Goal: Entertainment & Leisure: Consume media (video, audio)

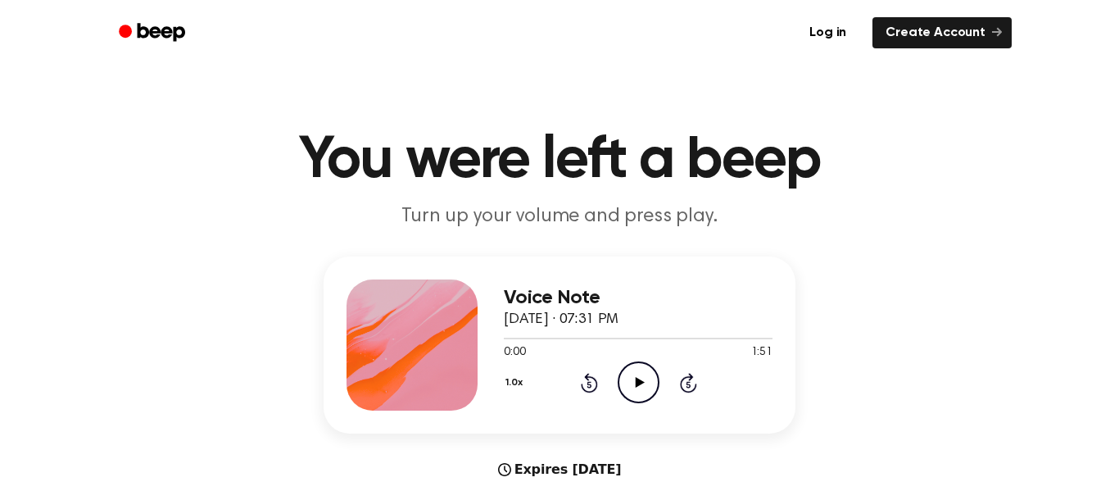
click at [643, 381] on icon "Play Audio" at bounding box center [639, 382] width 42 height 42
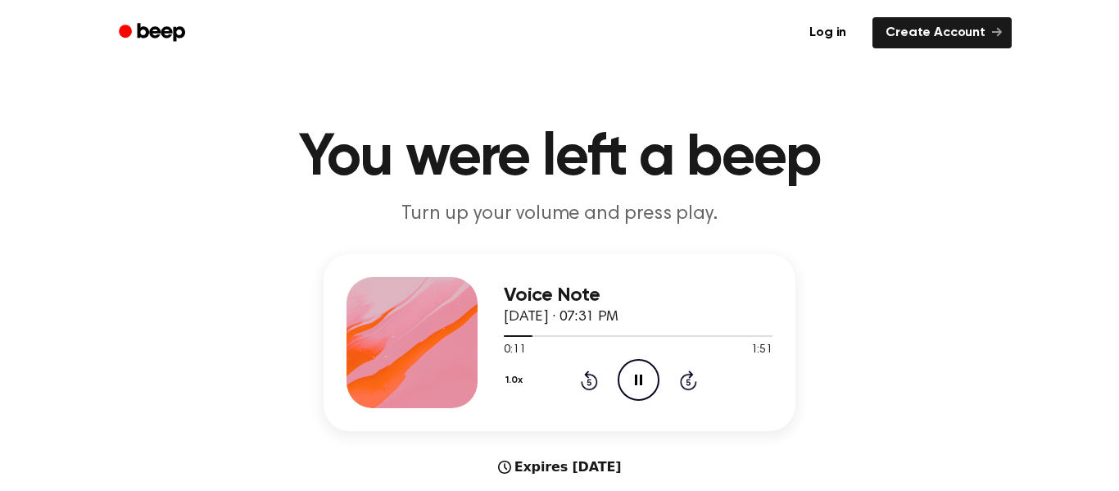
click at [598, 380] on div "1.0x Rewind 5 seconds Pause Audio Skip 5 seconds" at bounding box center [638, 380] width 269 height 42
click at [592, 376] on icon at bounding box center [589, 380] width 17 height 20
click at [592, 375] on icon at bounding box center [589, 380] width 17 height 20
click at [592, 376] on icon at bounding box center [589, 380] width 17 height 20
click at [587, 378] on icon at bounding box center [589, 380] width 17 height 20
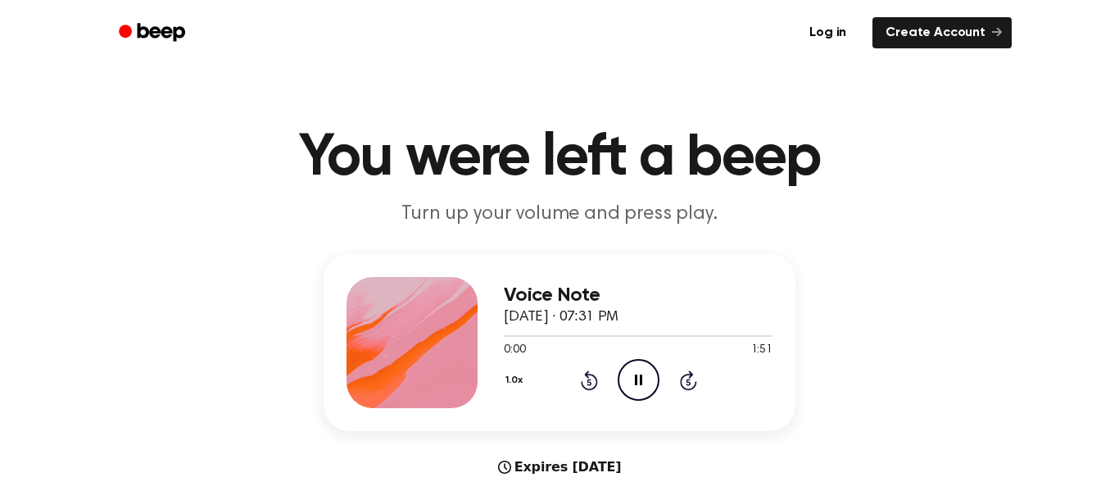
click at [587, 379] on icon at bounding box center [589, 380] width 17 height 20
click at [590, 375] on icon at bounding box center [589, 380] width 17 height 20
click at [591, 376] on icon "Rewind 5 seconds" at bounding box center [589, 380] width 18 height 21
click at [588, 377] on icon at bounding box center [589, 380] width 17 height 20
click at [592, 375] on icon at bounding box center [589, 380] width 17 height 20
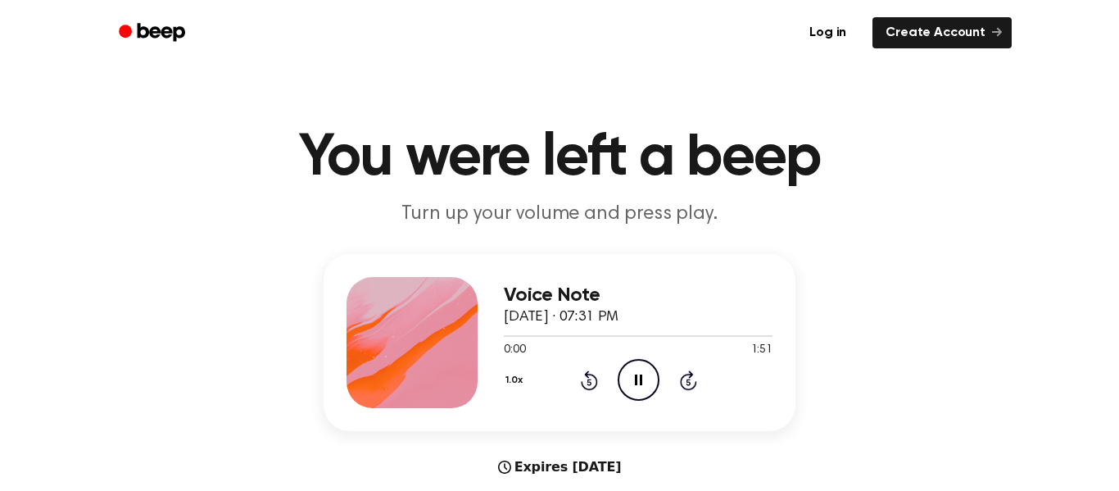
click at [592, 377] on icon "Rewind 5 seconds" at bounding box center [589, 380] width 18 height 21
click at [642, 374] on icon "Play Audio" at bounding box center [639, 380] width 42 height 42
click at [645, 374] on icon "Pause Audio" at bounding box center [639, 380] width 42 height 42
click at [637, 370] on icon "Play Audio" at bounding box center [639, 380] width 42 height 42
click at [594, 383] on icon "Rewind 5 seconds" at bounding box center [589, 380] width 18 height 21
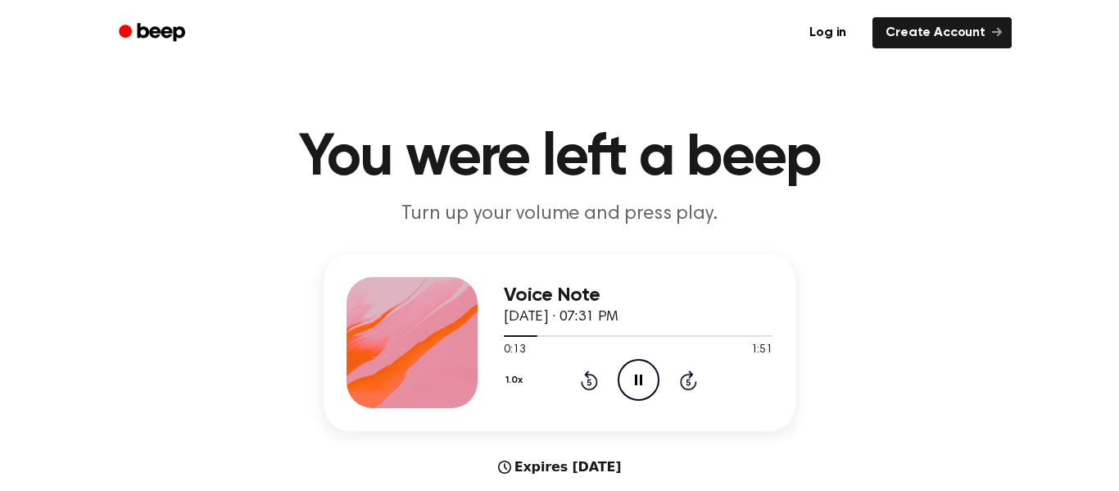
click at [634, 388] on icon "Pause Audio" at bounding box center [639, 380] width 42 height 42
click at [640, 373] on icon "Play Audio" at bounding box center [639, 380] width 42 height 42
click at [645, 376] on icon "Pause Audio" at bounding box center [639, 380] width 42 height 42
click at [638, 382] on icon at bounding box center [639, 379] width 9 height 11
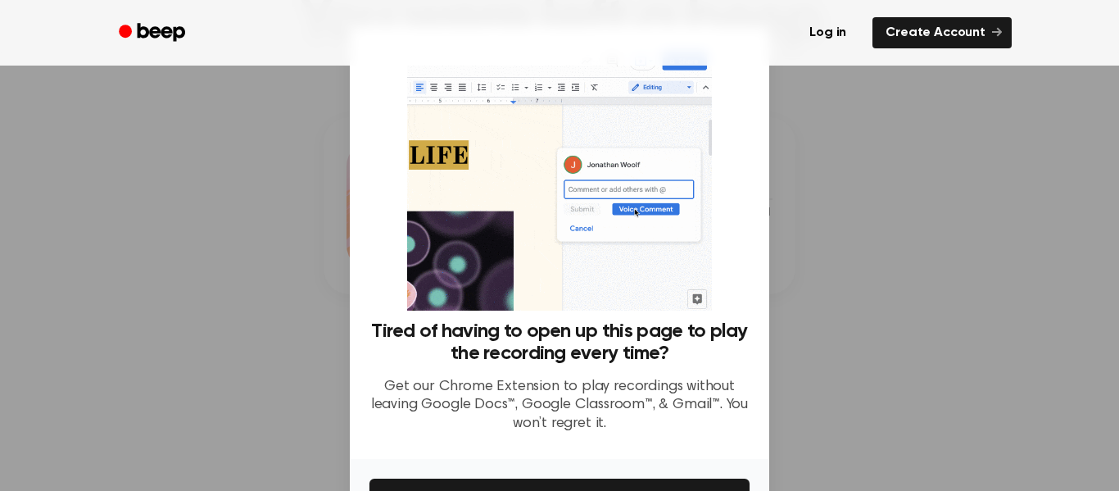
scroll to position [106, 0]
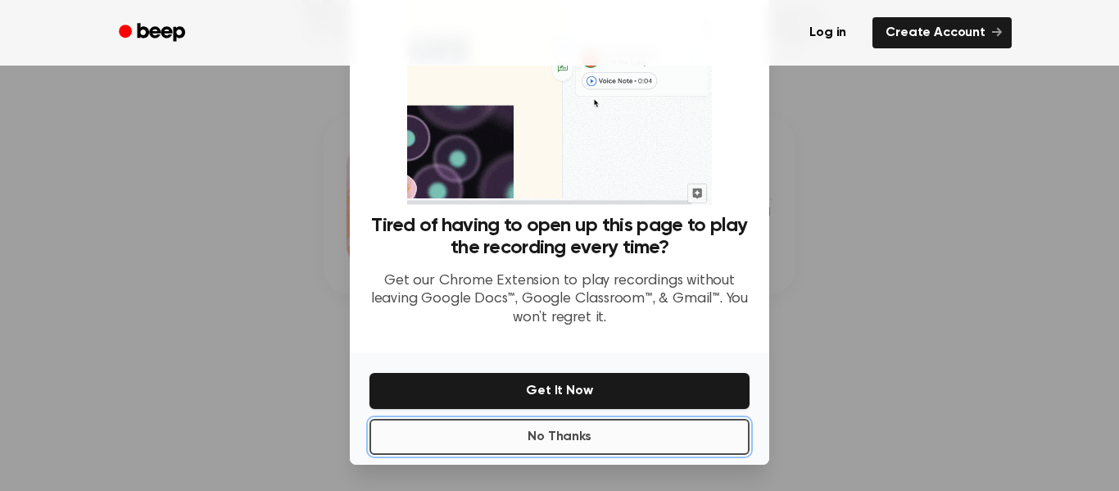
click at [683, 444] on button "No Thanks" at bounding box center [560, 437] width 380 height 36
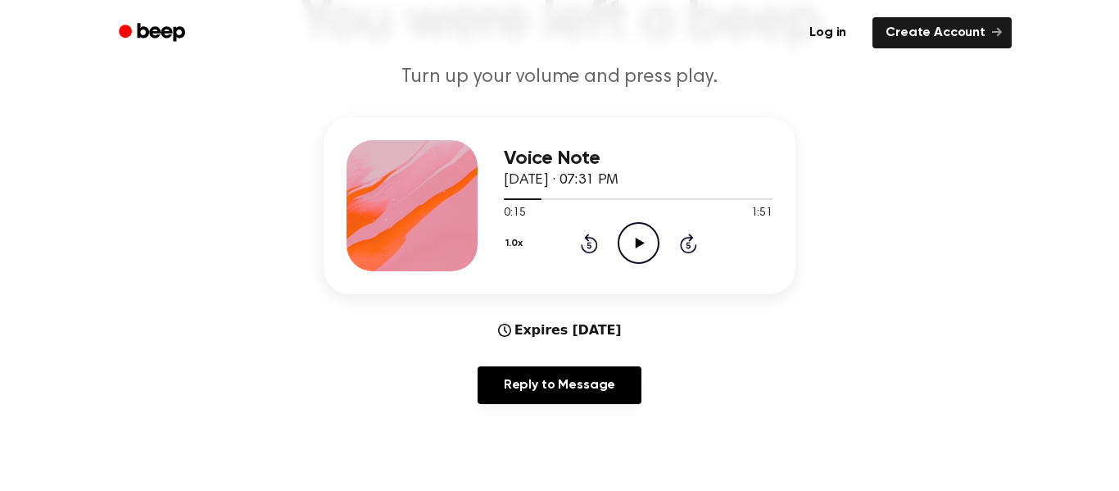
click at [645, 237] on icon "Play Audio" at bounding box center [639, 243] width 42 height 42
click at [588, 236] on icon at bounding box center [589, 244] width 17 height 20
click at [636, 238] on icon at bounding box center [638, 243] width 7 height 11
click at [583, 237] on icon "Rewind 5 seconds" at bounding box center [589, 243] width 18 height 21
click at [633, 243] on icon "Play Audio" at bounding box center [639, 243] width 42 height 42
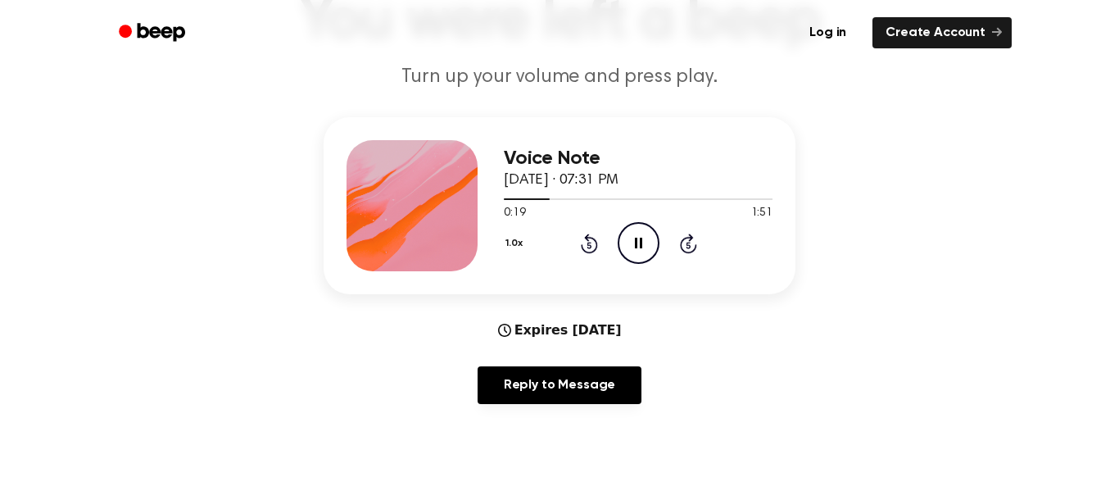
click at [648, 241] on icon "Pause Audio" at bounding box center [639, 243] width 42 height 42
click at [640, 237] on icon "Play Audio" at bounding box center [639, 243] width 42 height 42
click at [631, 229] on icon "Pause Audio" at bounding box center [639, 243] width 42 height 42
click at [638, 240] on icon at bounding box center [639, 243] width 9 height 11
click at [588, 247] on icon at bounding box center [589, 245] width 4 height 7
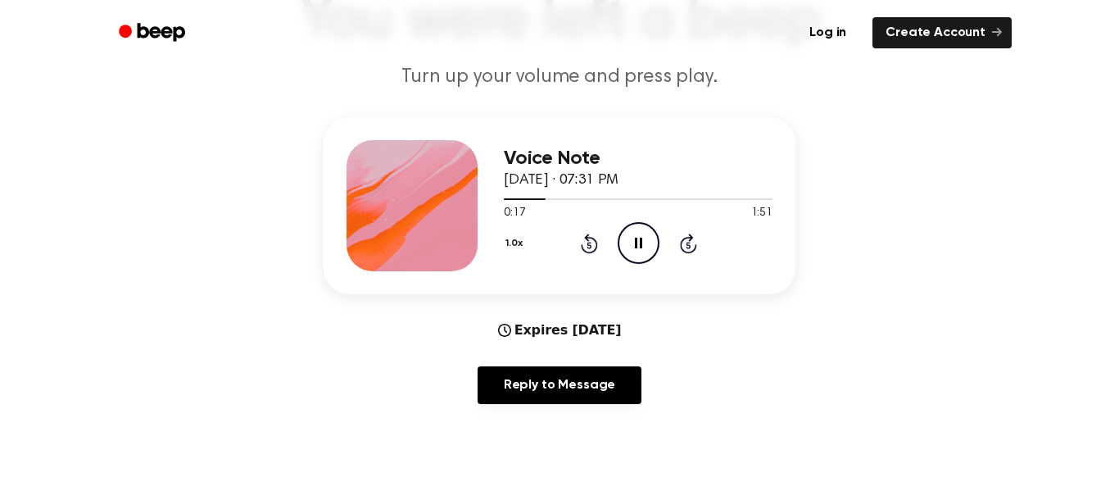
click at [590, 244] on icon "Rewind 5 seconds" at bounding box center [589, 243] width 18 height 21
click at [626, 237] on icon "Pause Audio" at bounding box center [639, 243] width 42 height 42
click at [587, 246] on icon "Rewind 5 seconds" at bounding box center [589, 243] width 18 height 21
click at [648, 247] on icon "Play Audio" at bounding box center [639, 243] width 42 height 42
click at [633, 243] on icon "Pause Audio" at bounding box center [639, 243] width 42 height 42
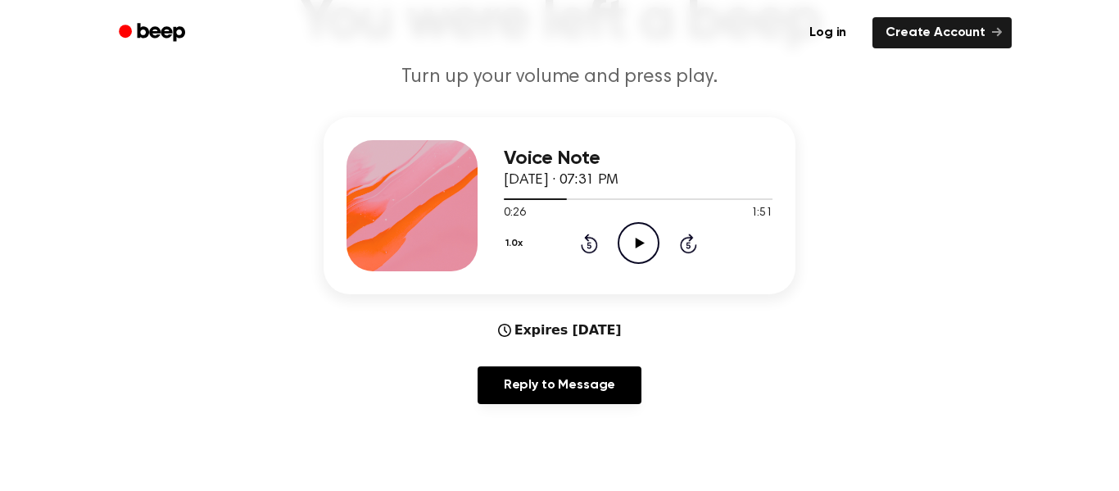
click at [635, 238] on icon at bounding box center [639, 243] width 9 height 11
click at [635, 238] on icon at bounding box center [638, 243] width 7 height 11
click at [652, 234] on icon "Pause Audio" at bounding box center [639, 243] width 42 height 42
click at [591, 243] on icon "Rewind 5 seconds" at bounding box center [589, 243] width 18 height 21
click at [637, 256] on icon "Play Audio" at bounding box center [639, 243] width 42 height 42
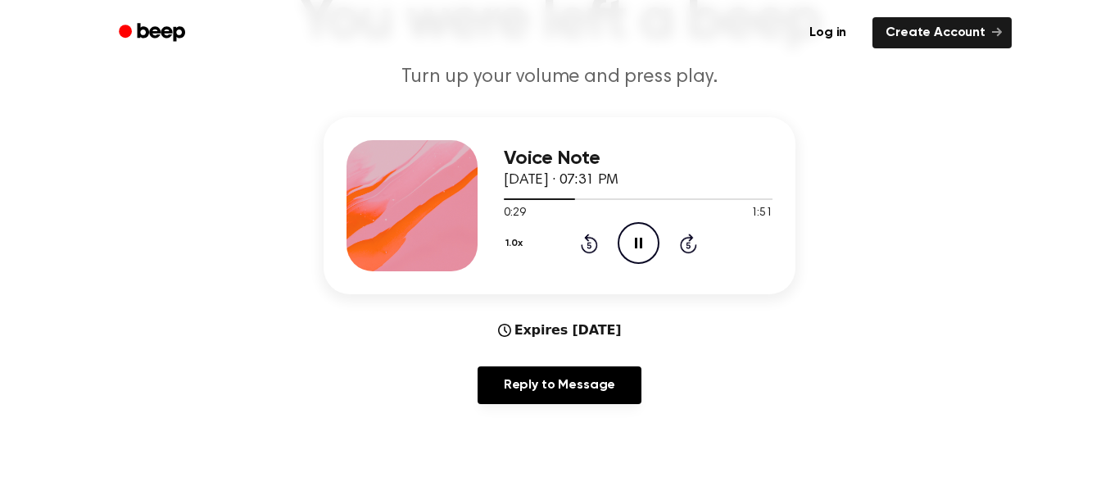
click at [637, 253] on icon "Pause Audio" at bounding box center [639, 243] width 42 height 42
click at [631, 242] on icon "Play Audio" at bounding box center [639, 243] width 42 height 42
click at [633, 251] on icon "Pause Audio" at bounding box center [639, 243] width 42 height 42
click at [624, 250] on icon "Play Audio" at bounding box center [639, 243] width 42 height 42
click at [636, 224] on icon "Pause Audio" at bounding box center [639, 243] width 42 height 42
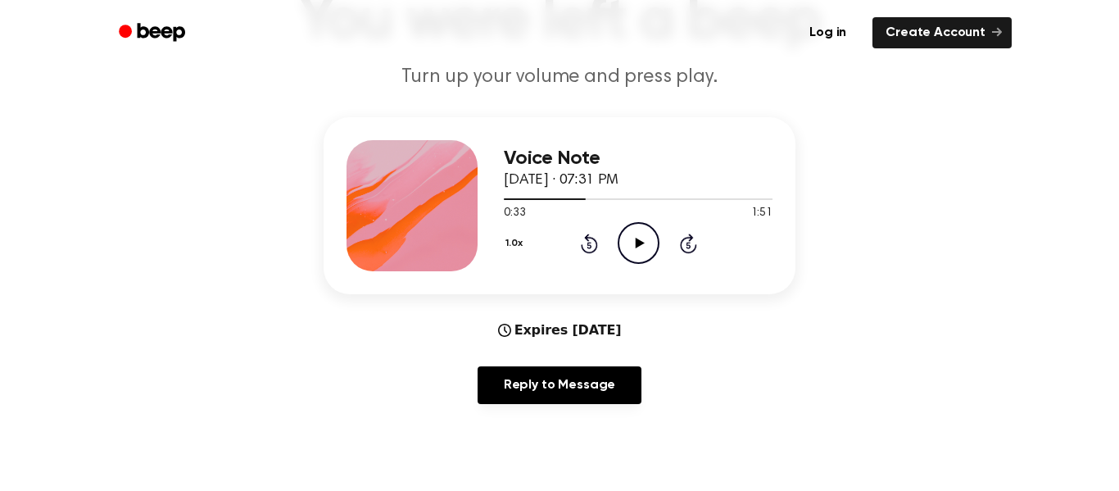
click at [634, 234] on icon "Play Audio" at bounding box center [639, 243] width 42 height 42
click at [637, 240] on icon at bounding box center [638, 243] width 7 height 11
click at [652, 247] on icon "Play Audio" at bounding box center [639, 243] width 42 height 42
click at [589, 245] on icon at bounding box center [589, 245] width 4 height 7
click at [641, 242] on icon at bounding box center [638, 243] width 7 height 11
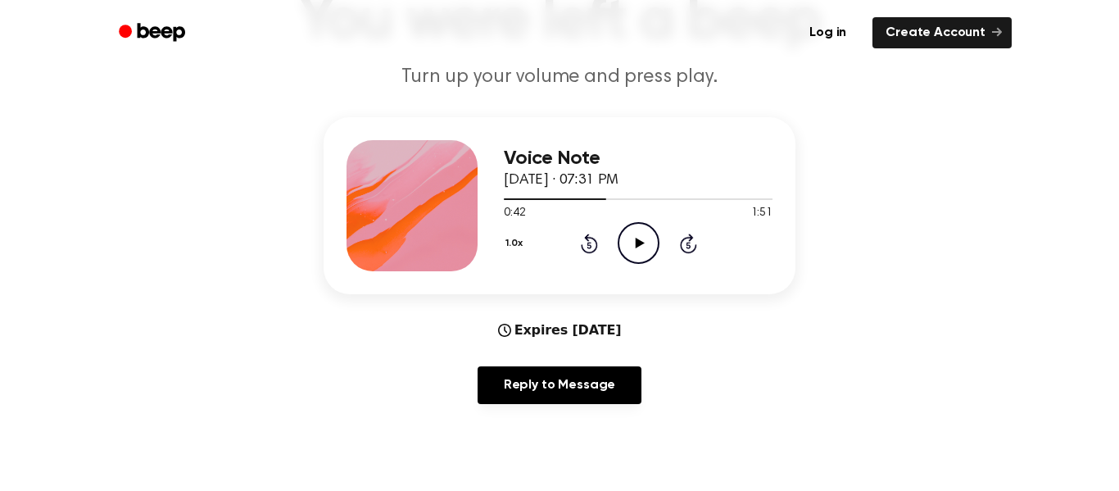
click at [640, 243] on icon at bounding box center [639, 243] width 9 height 11
click at [641, 246] on icon at bounding box center [638, 243] width 7 height 11
click at [644, 252] on icon "Play Audio" at bounding box center [639, 243] width 42 height 42
click at [643, 249] on icon "Pause Audio" at bounding box center [639, 243] width 42 height 42
click at [649, 261] on circle at bounding box center [639, 243] width 40 height 40
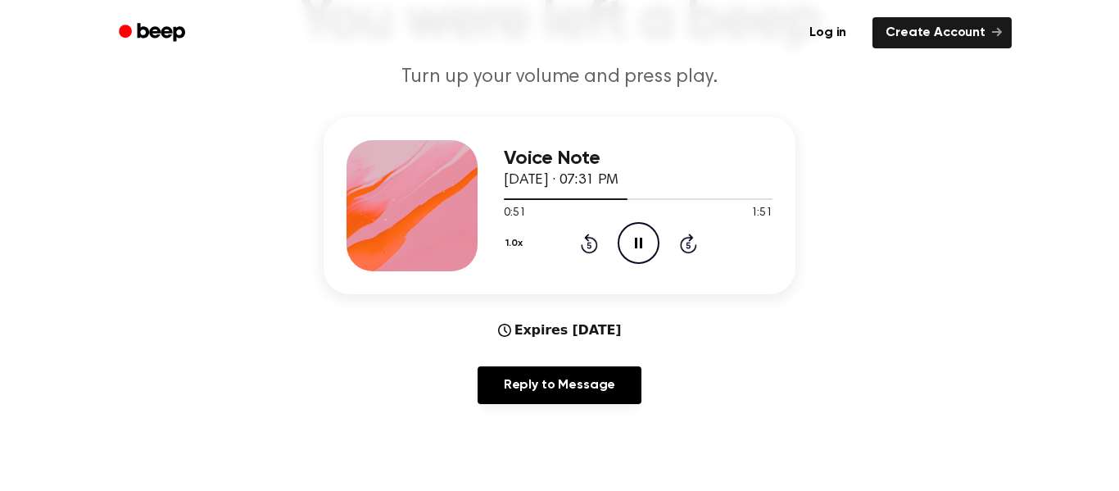
click at [589, 245] on icon at bounding box center [589, 245] width 4 height 7
click at [641, 251] on icon "Pause Audio" at bounding box center [639, 243] width 42 height 42
click at [641, 251] on icon "Play Audio" at bounding box center [639, 243] width 42 height 42
click at [641, 251] on icon "Pause Audio" at bounding box center [639, 243] width 42 height 42
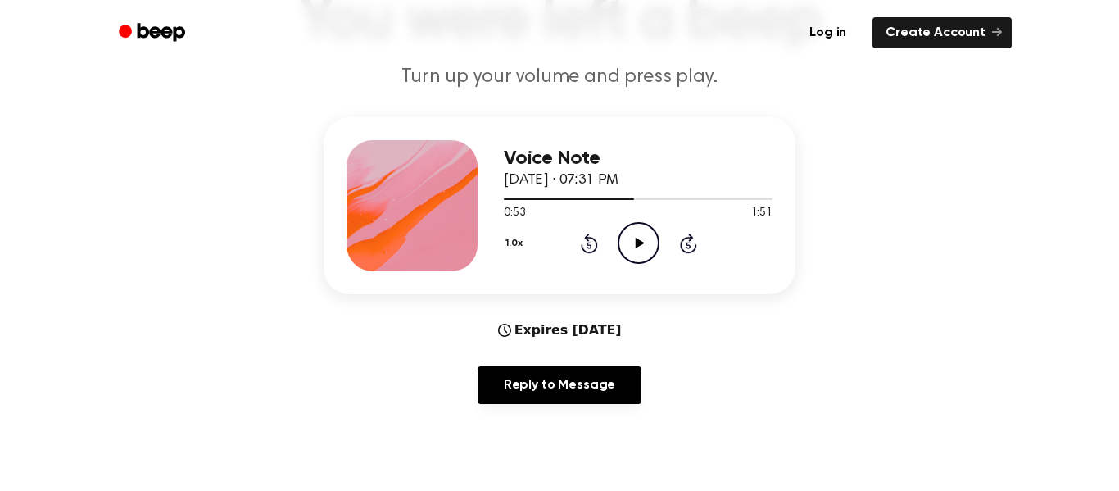
click at [641, 251] on icon "Play Audio" at bounding box center [639, 243] width 42 height 42
click at [635, 231] on icon "Pause Audio" at bounding box center [639, 243] width 42 height 42
click at [637, 238] on icon "Play Audio" at bounding box center [639, 243] width 42 height 42
click at [589, 245] on icon at bounding box center [589, 245] width 4 height 7
click at [638, 243] on icon "Pause Audio" at bounding box center [639, 243] width 42 height 42
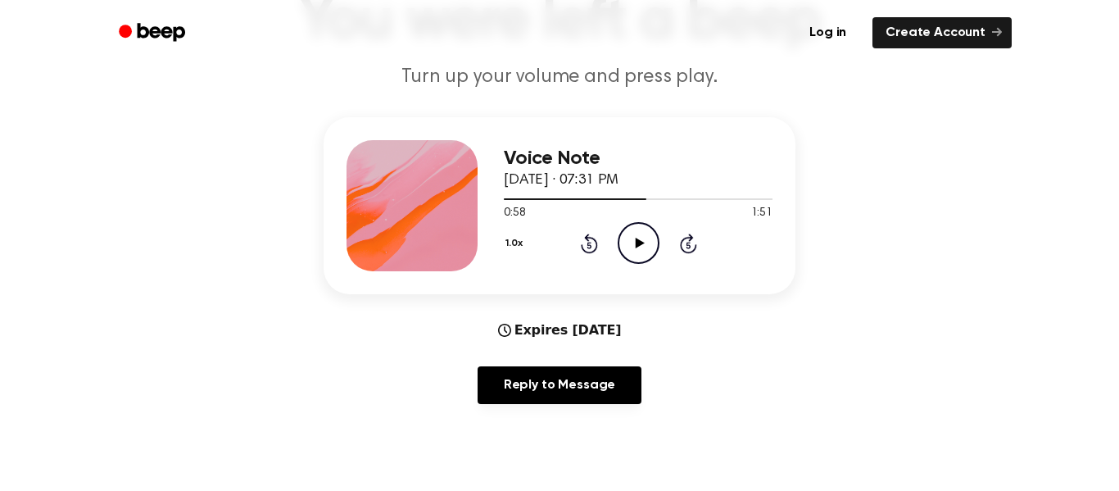
click at [643, 256] on icon "Play Audio" at bounding box center [639, 243] width 42 height 42
click at [632, 234] on icon "Pause Audio" at bounding box center [639, 243] width 42 height 42
click at [629, 226] on circle at bounding box center [639, 243] width 40 height 40
click at [641, 245] on icon at bounding box center [638, 243] width 7 height 11
click at [641, 226] on icon "Play Audio" at bounding box center [639, 243] width 42 height 42
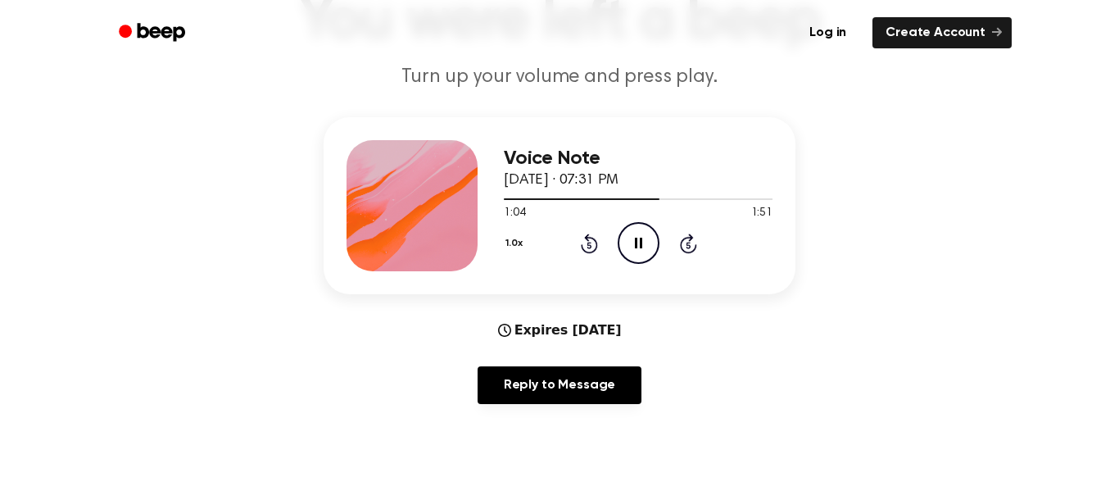
click at [638, 236] on icon "Pause Audio" at bounding box center [639, 243] width 42 height 42
click at [891, 167] on div "Voice Note [DATE] · 07:31 PM 1:04 1:51 Your browser does not support the [objec…" at bounding box center [560, 267] width 1080 height 300
click at [639, 241] on icon at bounding box center [639, 243] width 9 height 11
click at [635, 229] on icon "Pause Audio" at bounding box center [639, 243] width 42 height 42
click at [644, 235] on icon "Play Audio" at bounding box center [639, 243] width 42 height 42
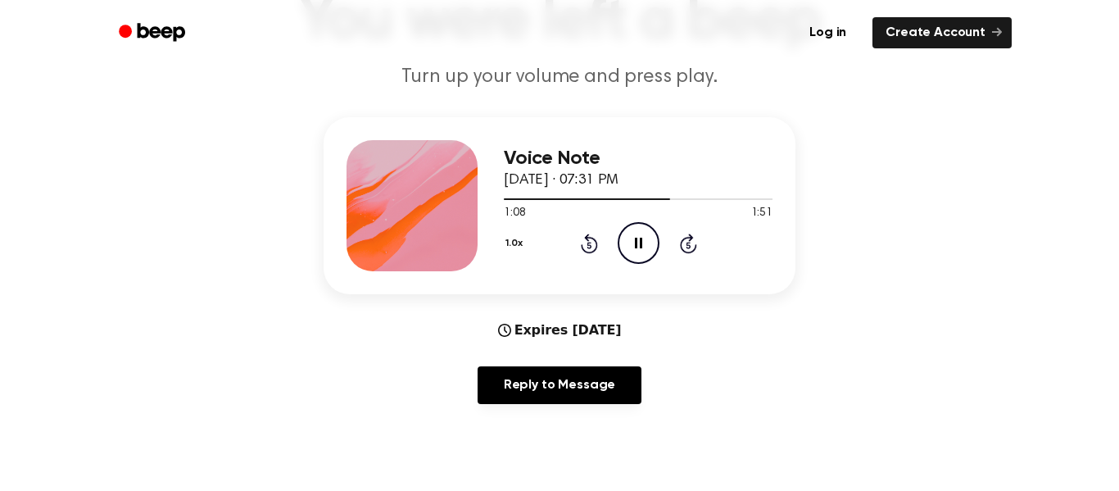
click at [584, 235] on icon "Rewind 5 seconds" at bounding box center [589, 243] width 18 height 21
click at [635, 234] on icon "Pause Audio" at bounding box center [639, 243] width 42 height 42
click at [589, 245] on icon at bounding box center [589, 245] width 4 height 7
click at [627, 238] on icon "Play Audio" at bounding box center [639, 243] width 42 height 42
click at [631, 232] on icon "Pause Audio" at bounding box center [639, 243] width 42 height 42
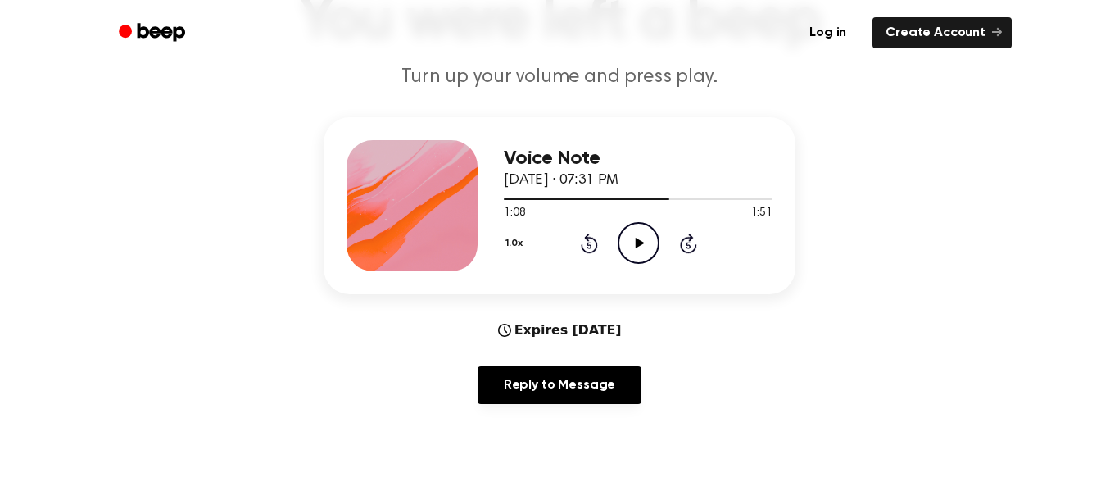
click at [636, 236] on icon "Play Audio" at bounding box center [639, 243] width 42 height 42
click at [633, 236] on icon "Pause Audio" at bounding box center [639, 243] width 42 height 42
click at [630, 243] on icon "Play Audio" at bounding box center [639, 243] width 42 height 42
click at [634, 238] on icon "Pause Audio" at bounding box center [639, 243] width 42 height 42
click at [588, 252] on icon at bounding box center [589, 244] width 17 height 20
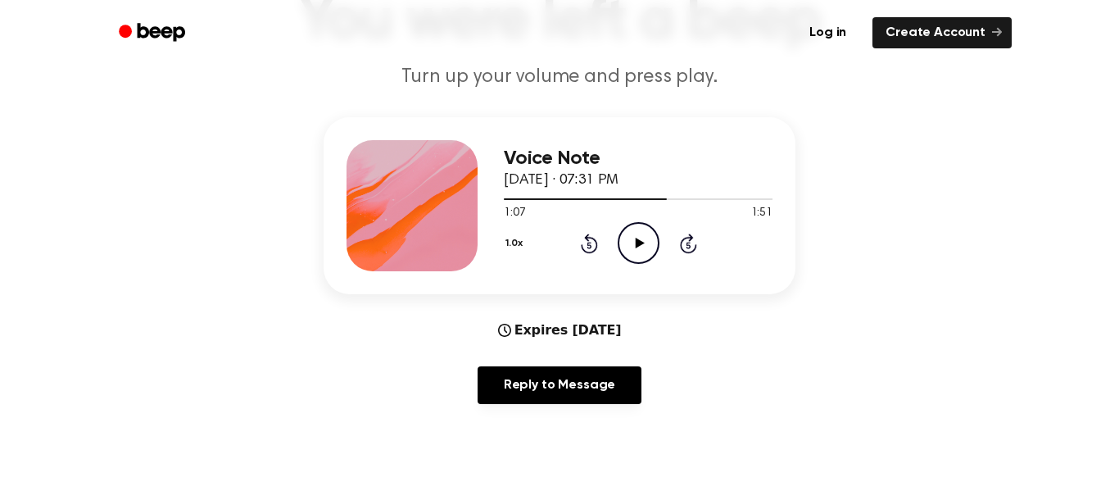
click at [634, 239] on icon "Play Audio" at bounding box center [639, 243] width 42 height 42
click at [637, 234] on icon "Pause Audio" at bounding box center [639, 243] width 42 height 42
click at [641, 231] on icon "Play Audio" at bounding box center [639, 243] width 42 height 42
click at [631, 232] on icon "Pause Audio" at bounding box center [639, 243] width 42 height 42
click at [627, 229] on icon "Play Audio" at bounding box center [639, 243] width 42 height 42
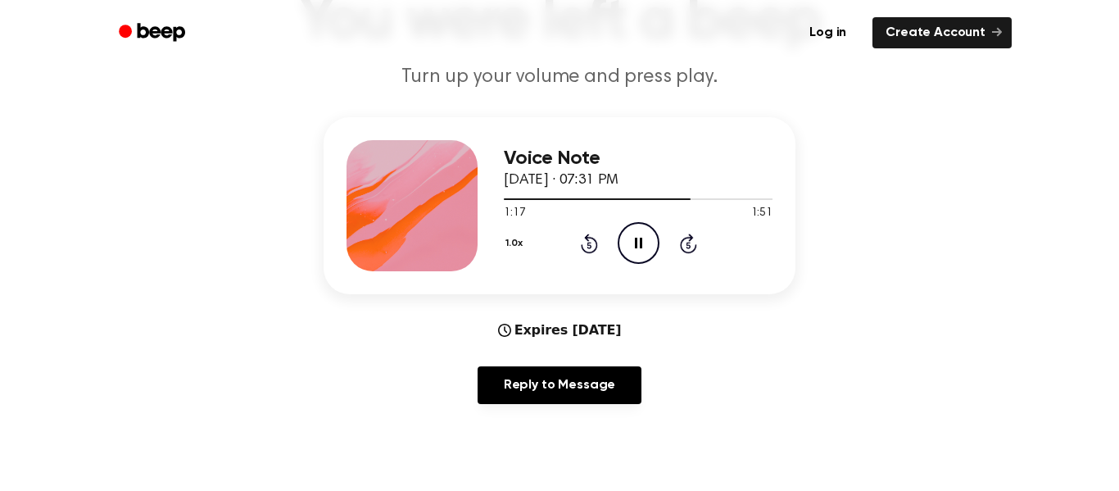
click at [632, 231] on icon "Pause Audio" at bounding box center [639, 243] width 42 height 42
click at [585, 233] on icon "Rewind 5 seconds" at bounding box center [589, 243] width 18 height 21
click at [589, 245] on icon at bounding box center [589, 245] width 4 height 7
click at [629, 237] on icon "Play Audio" at bounding box center [639, 243] width 42 height 42
click at [638, 237] on icon "Pause Audio" at bounding box center [639, 243] width 42 height 42
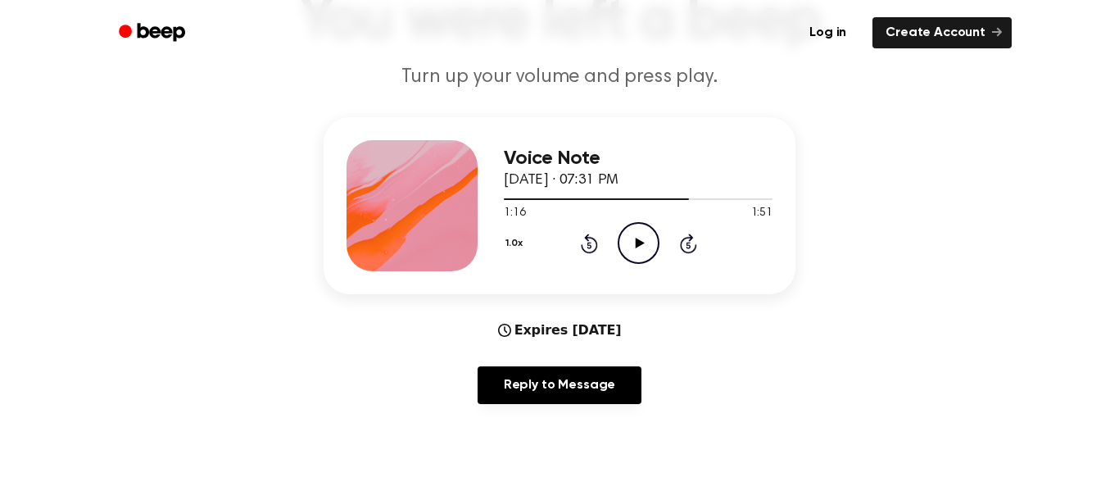
click at [645, 227] on icon "Play Audio" at bounding box center [639, 243] width 42 height 42
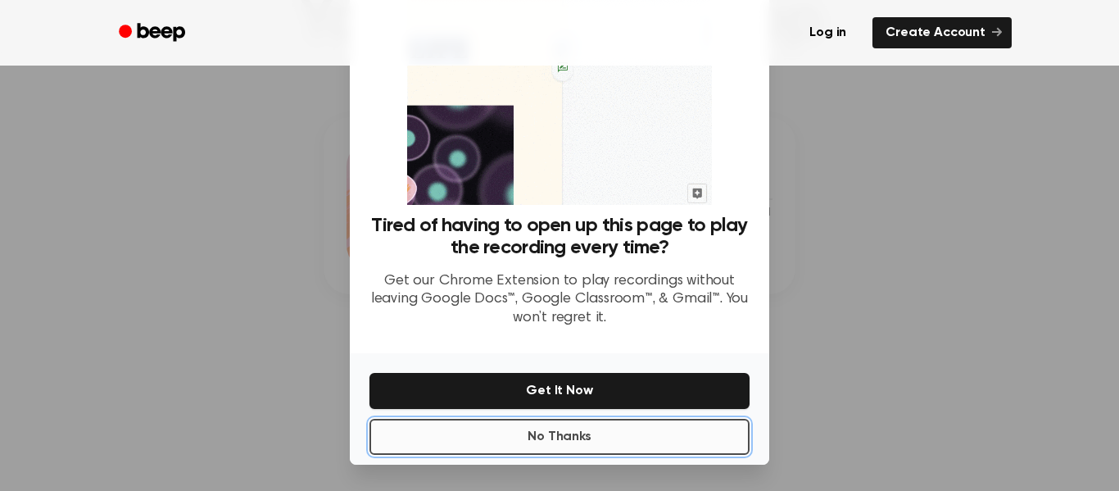
click at [540, 438] on button "No Thanks" at bounding box center [560, 437] width 380 height 36
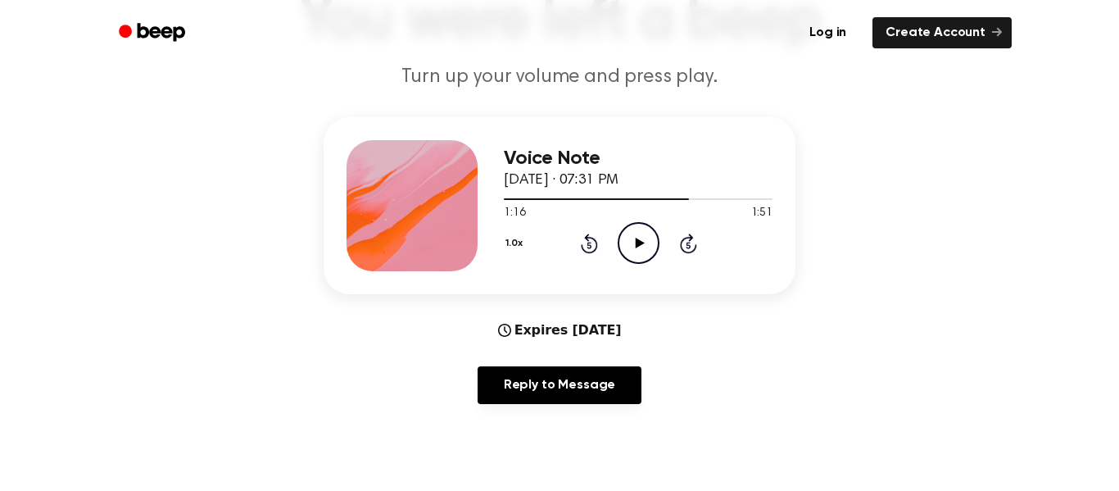
click at [636, 247] on icon at bounding box center [639, 243] width 9 height 11
click at [637, 230] on icon "Pause Audio" at bounding box center [639, 243] width 42 height 42
click at [621, 244] on icon "Play Audio" at bounding box center [639, 243] width 42 height 42
click at [634, 238] on icon "Pause Audio" at bounding box center [639, 243] width 42 height 42
click at [620, 238] on icon "Play Audio" at bounding box center [639, 243] width 42 height 42
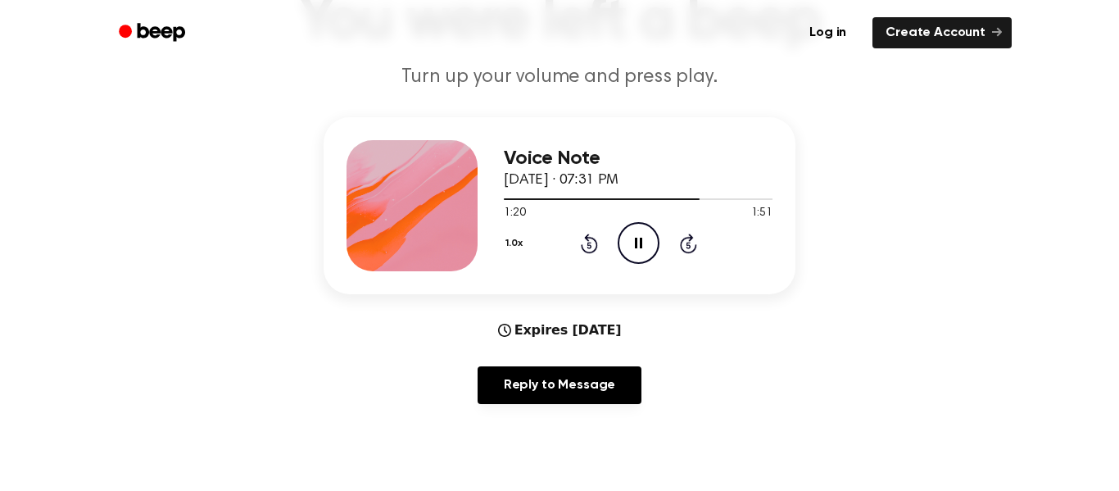
click at [627, 234] on icon "Pause Audio" at bounding box center [639, 243] width 42 height 42
click at [619, 233] on icon "Play Audio" at bounding box center [639, 243] width 42 height 42
click at [639, 240] on icon "Pause Audio" at bounding box center [639, 243] width 42 height 42
click at [629, 238] on icon "Play Audio" at bounding box center [639, 243] width 42 height 42
click at [633, 243] on icon "Pause Audio" at bounding box center [639, 243] width 42 height 42
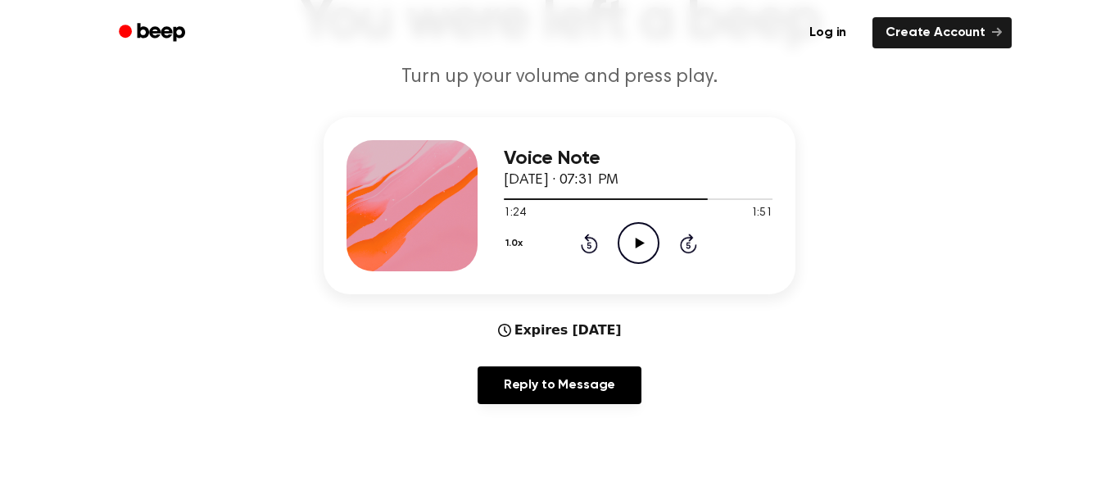
click at [653, 246] on icon "Play Audio" at bounding box center [639, 243] width 42 height 42
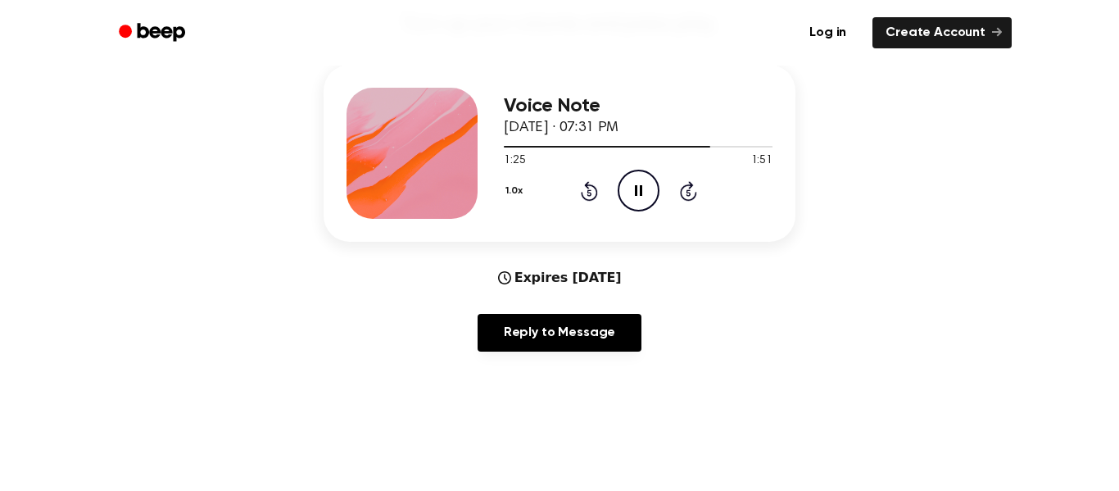
scroll to position [196, 0]
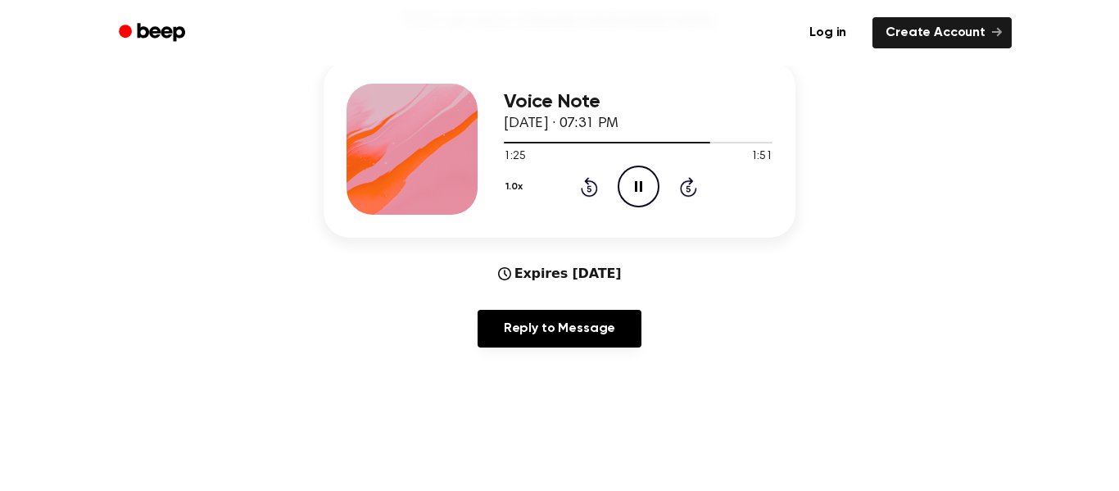
click at [641, 173] on icon "Pause Audio" at bounding box center [639, 187] width 42 height 42
click at [637, 201] on icon "Play Audio" at bounding box center [639, 187] width 42 height 42
click at [634, 187] on icon "Pause Audio" at bounding box center [639, 187] width 42 height 42
click at [636, 178] on icon "Play Audio" at bounding box center [639, 187] width 42 height 42
click at [637, 179] on icon "Pause Audio" at bounding box center [639, 187] width 42 height 42
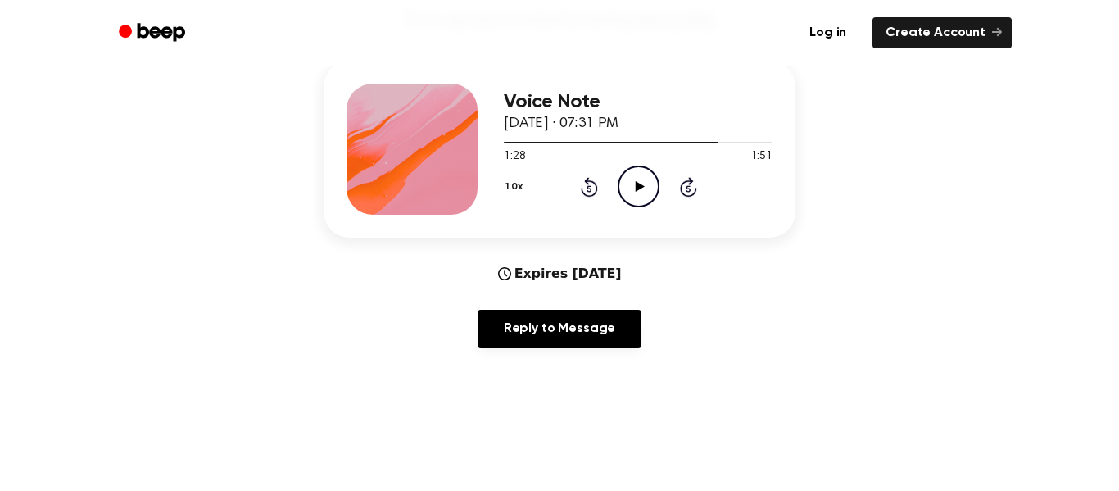
click at [628, 189] on icon "Play Audio" at bounding box center [639, 187] width 42 height 42
click at [628, 185] on icon "Pause Audio" at bounding box center [639, 187] width 42 height 42
click at [638, 184] on icon at bounding box center [639, 186] width 9 height 11
click at [589, 188] on icon at bounding box center [589, 188] width 4 height 7
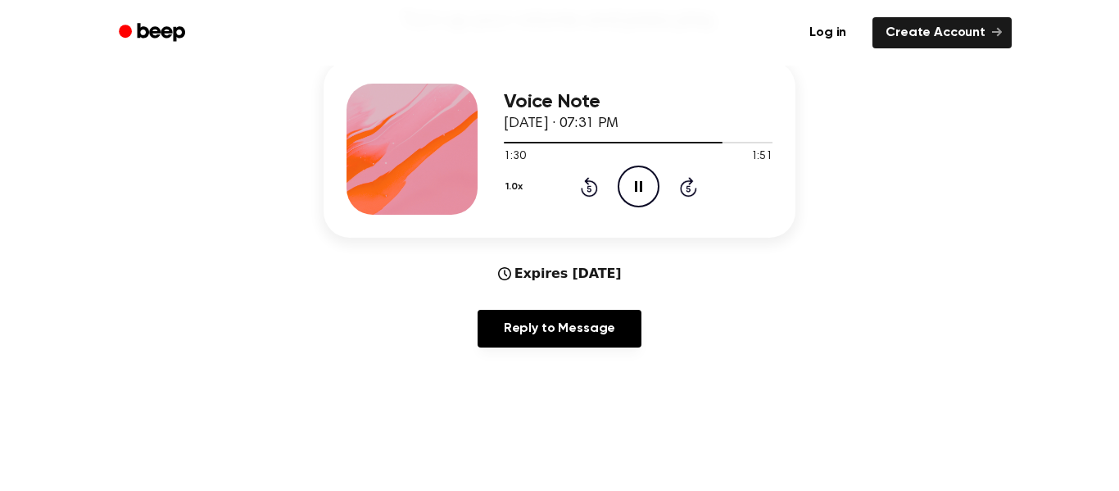
click at [636, 181] on icon "Pause Audio" at bounding box center [639, 187] width 42 height 42
click at [637, 184] on icon at bounding box center [639, 186] width 9 height 11
click at [633, 184] on icon "Pause Audio" at bounding box center [639, 187] width 42 height 42
click at [615, 191] on div "1.0x Rewind 5 seconds Play Audio Skip 5 seconds" at bounding box center [638, 187] width 269 height 42
click at [634, 183] on icon "Play Audio" at bounding box center [639, 187] width 42 height 42
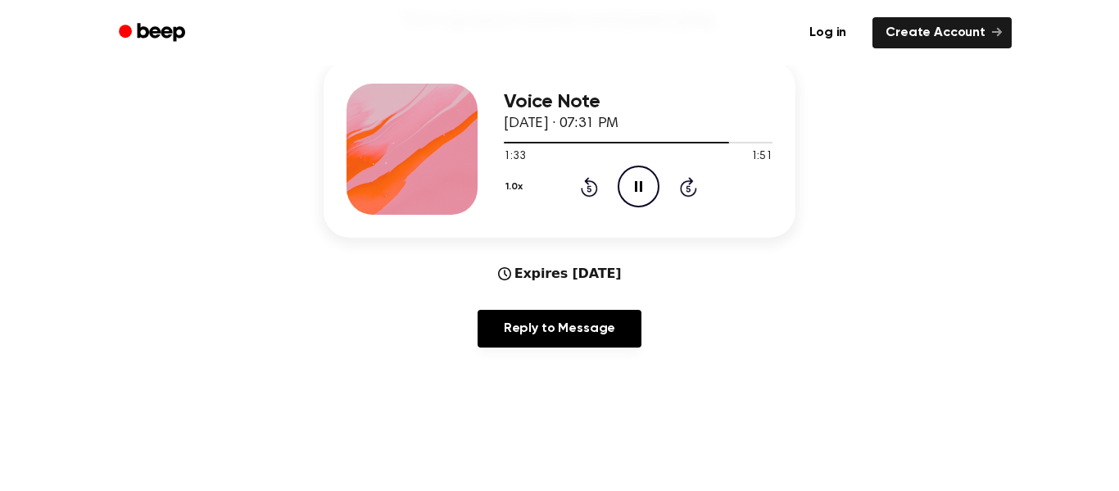
click at [589, 188] on icon at bounding box center [589, 188] width 4 height 7
click at [639, 180] on icon "Pause Audio" at bounding box center [639, 187] width 42 height 42
click at [638, 184] on icon at bounding box center [639, 186] width 9 height 11
click at [633, 177] on icon "Pause Audio" at bounding box center [639, 187] width 42 height 42
click at [622, 175] on circle at bounding box center [639, 186] width 40 height 40
